Goal: Transaction & Acquisition: Purchase product/service

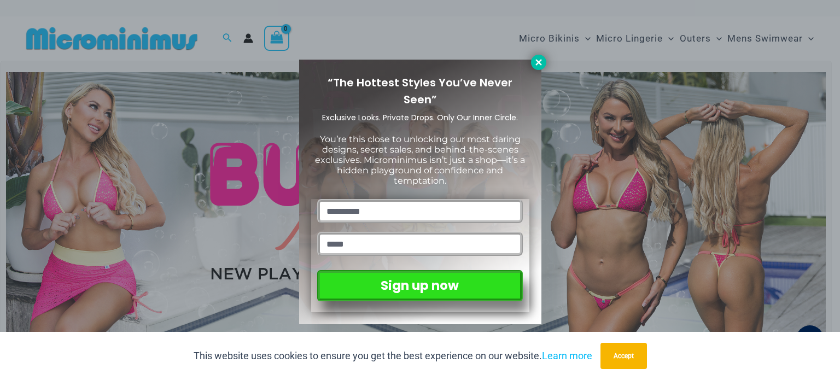
type input "**********"
click at [538, 67] on button at bounding box center [538, 62] width 15 height 15
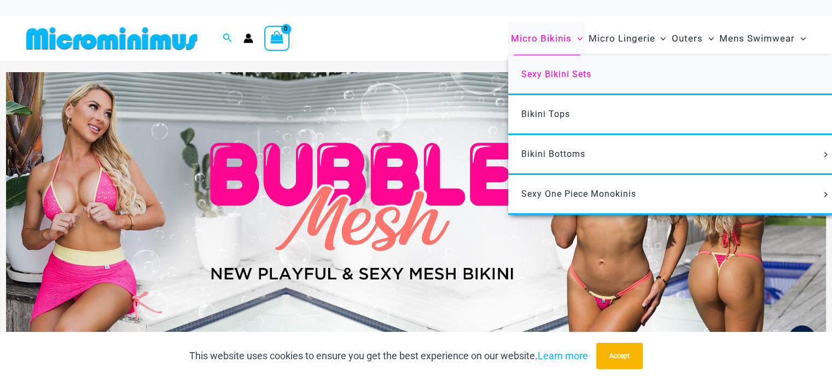
click at [545, 76] on span "Sexy Bikini Sets" at bounding box center [556, 74] width 70 height 10
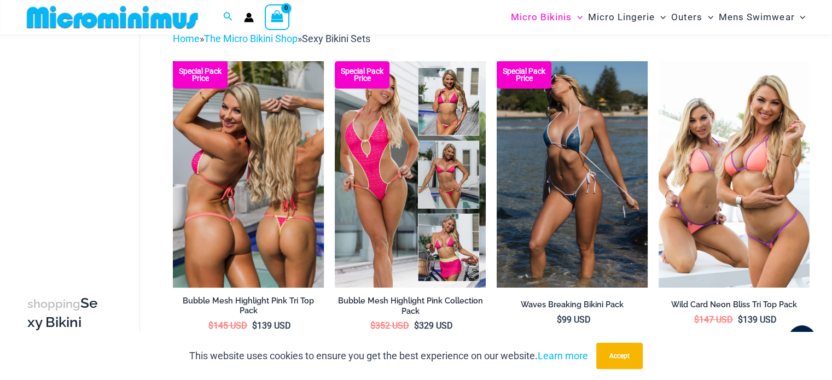
scroll to position [101, 0]
